Goal: Navigation & Orientation: Find specific page/section

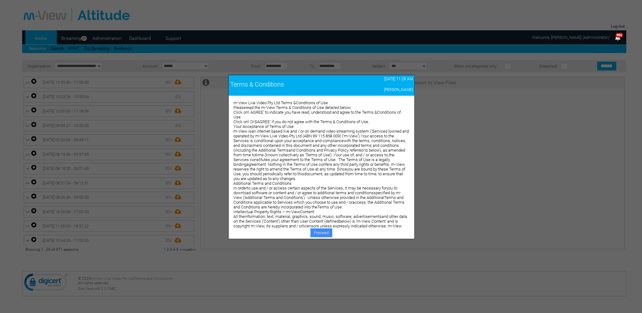
click at [316, 234] on link "Proceed" at bounding box center [322, 232] width 22 height 9
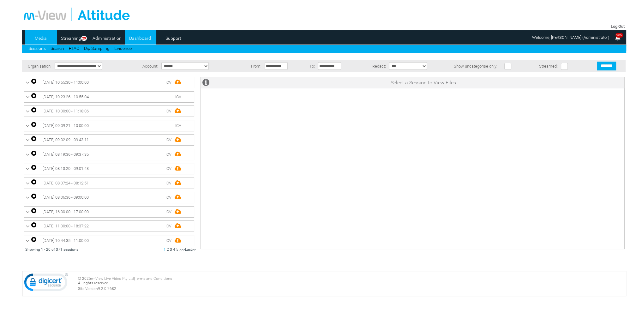
click at [138, 36] on link "Dashboard" at bounding box center [140, 37] width 31 height 9
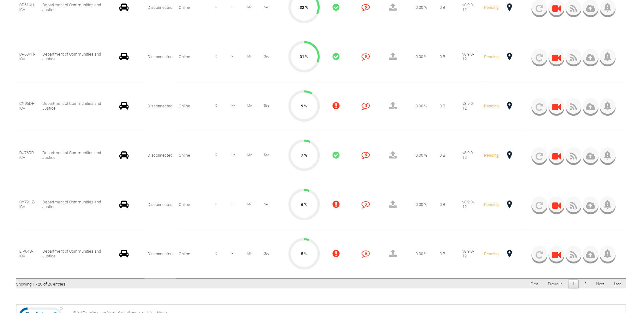
scroll to position [944, 0]
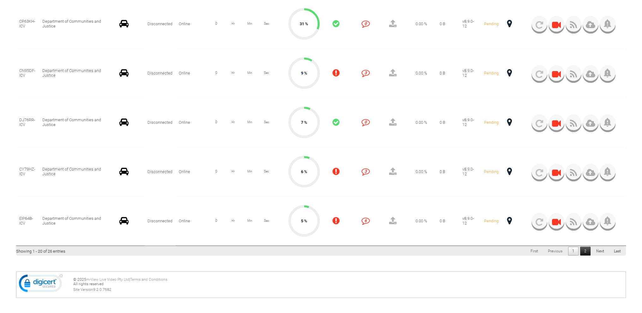
click at [585, 252] on link "2" at bounding box center [585, 251] width 10 height 9
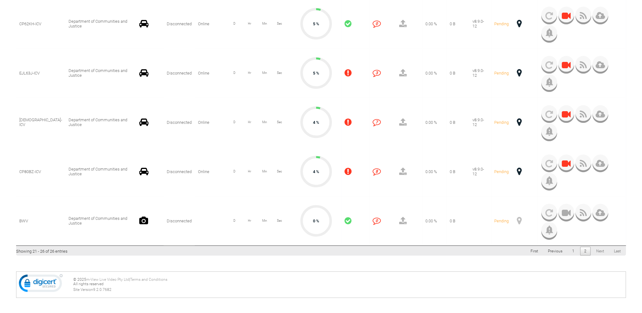
scroll to position [254, 0]
click at [584, 250] on link "2" at bounding box center [585, 251] width 10 height 9
click at [571, 251] on link "1" at bounding box center [573, 251] width 10 height 9
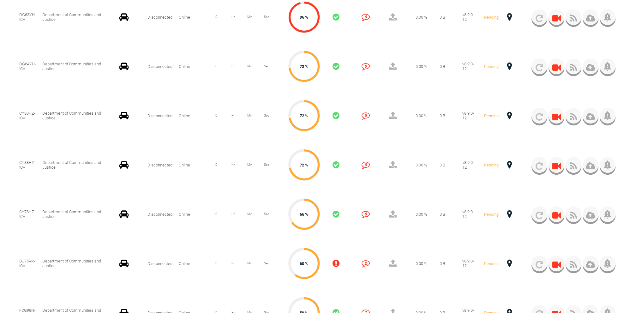
scroll to position [475, 0]
